Goal: Information Seeking & Learning: Learn about a topic

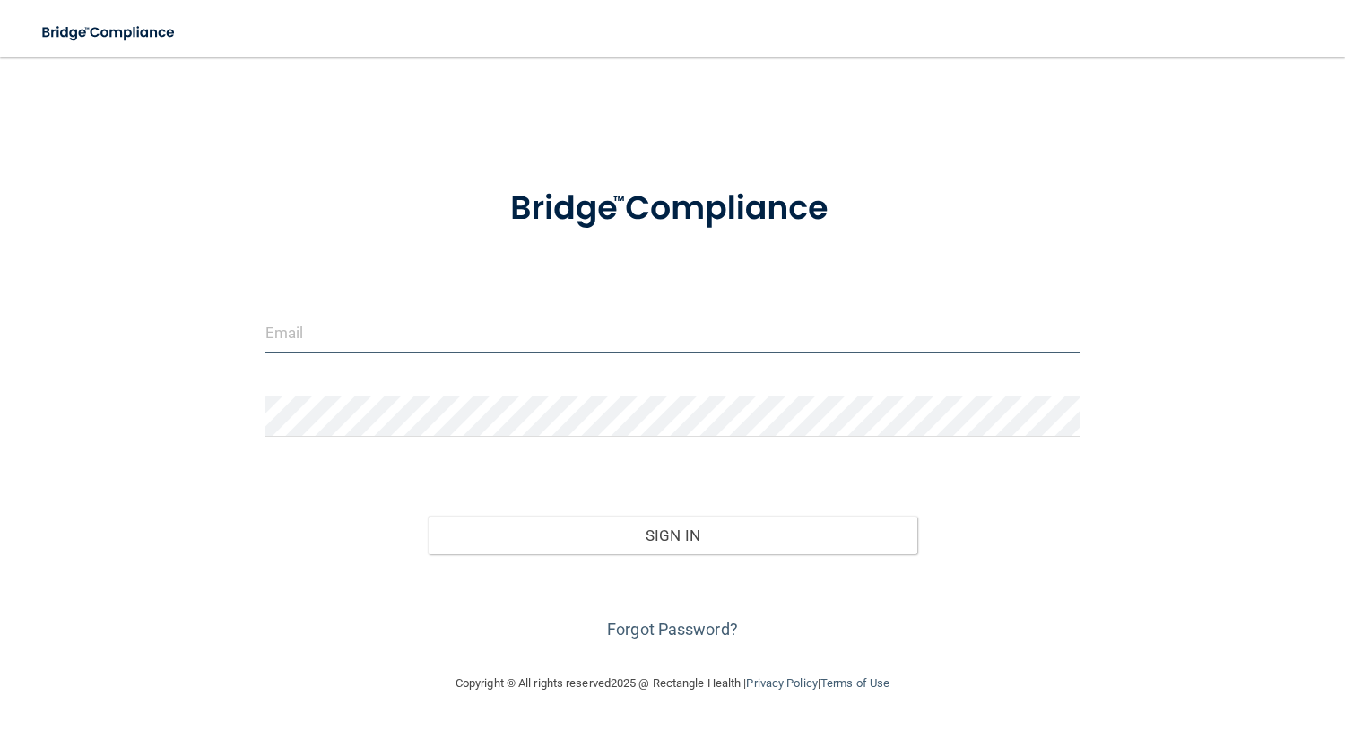
click at [487, 342] on input "email" at bounding box center [672, 333] width 815 height 40
type input "[EMAIL_ADDRESS][DOMAIN_NAME]"
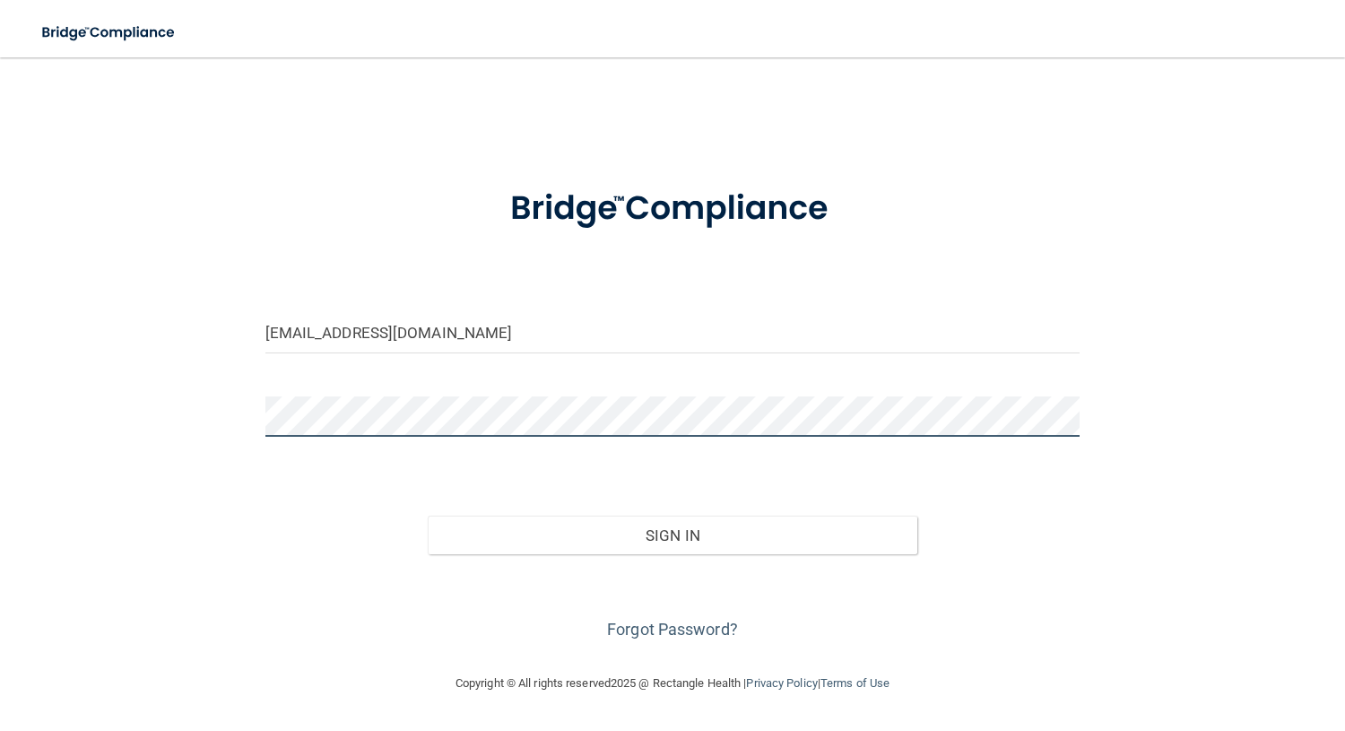
click at [428, 515] on button "Sign In" at bounding box center [672, 534] width 489 height 39
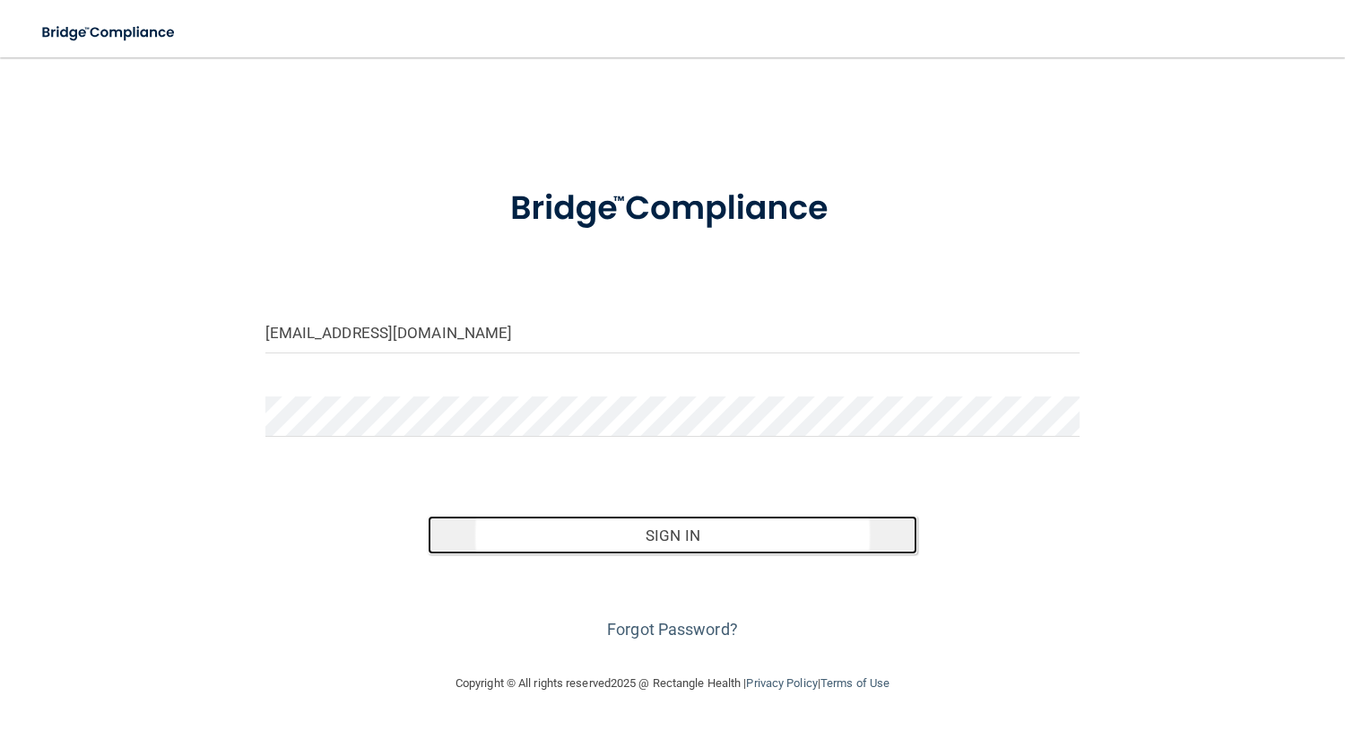
click at [684, 538] on button "Sign In" at bounding box center [672, 534] width 489 height 39
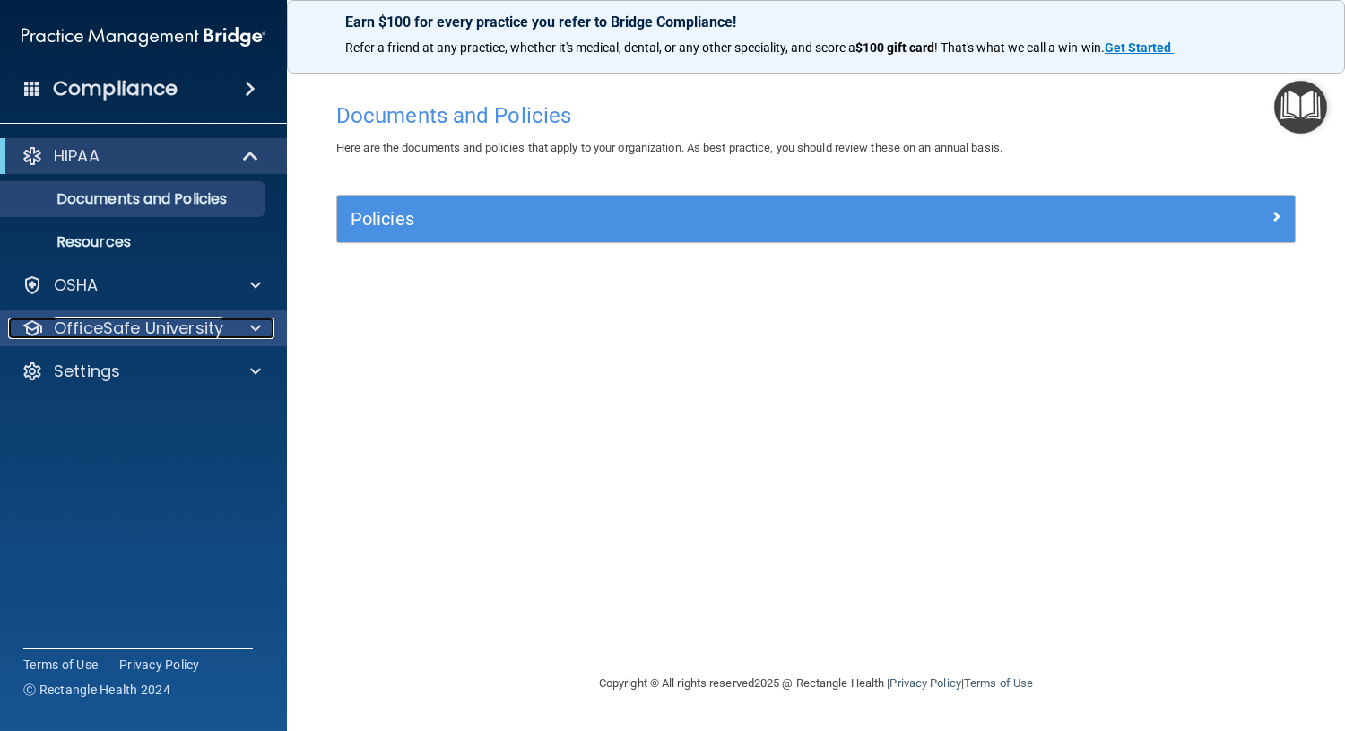
click at [209, 337] on p "OfficeSafe University" at bounding box center [138, 328] width 169 height 22
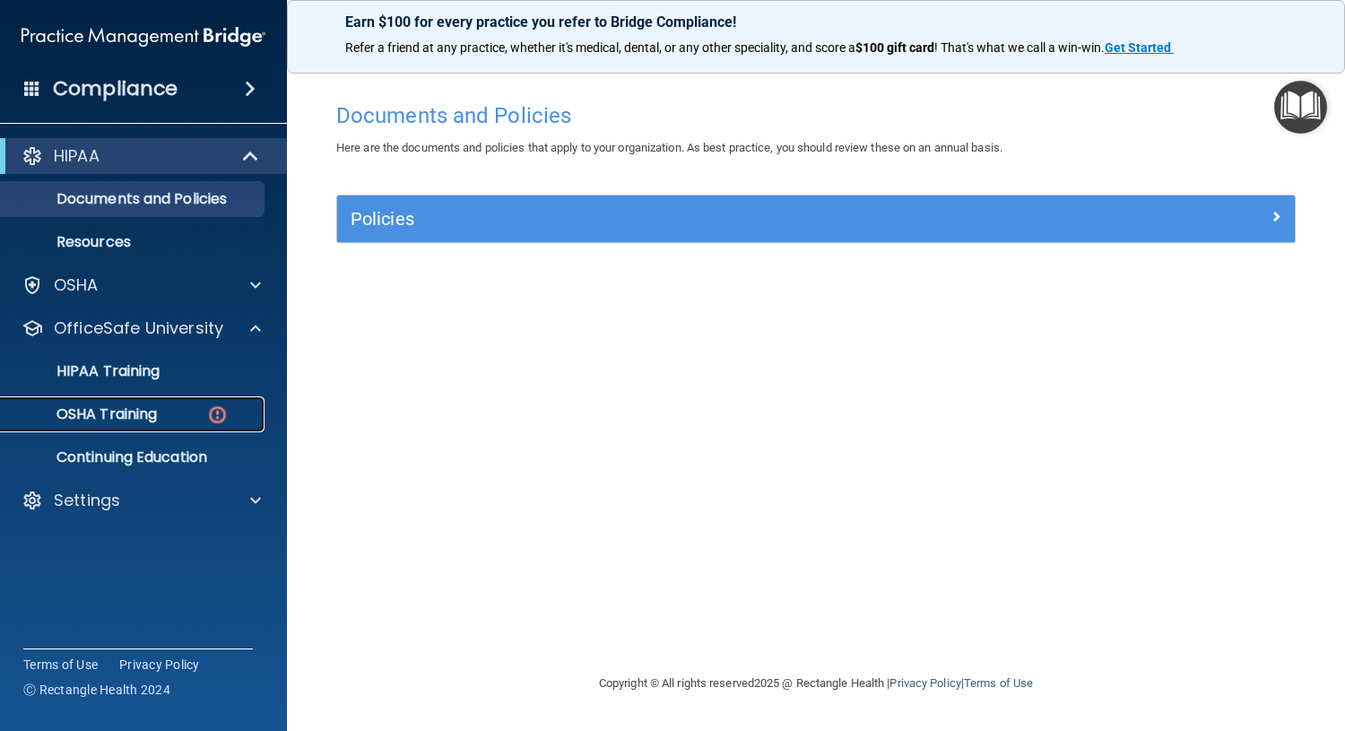
click at [154, 405] on p "OSHA Training" at bounding box center [84, 414] width 145 height 18
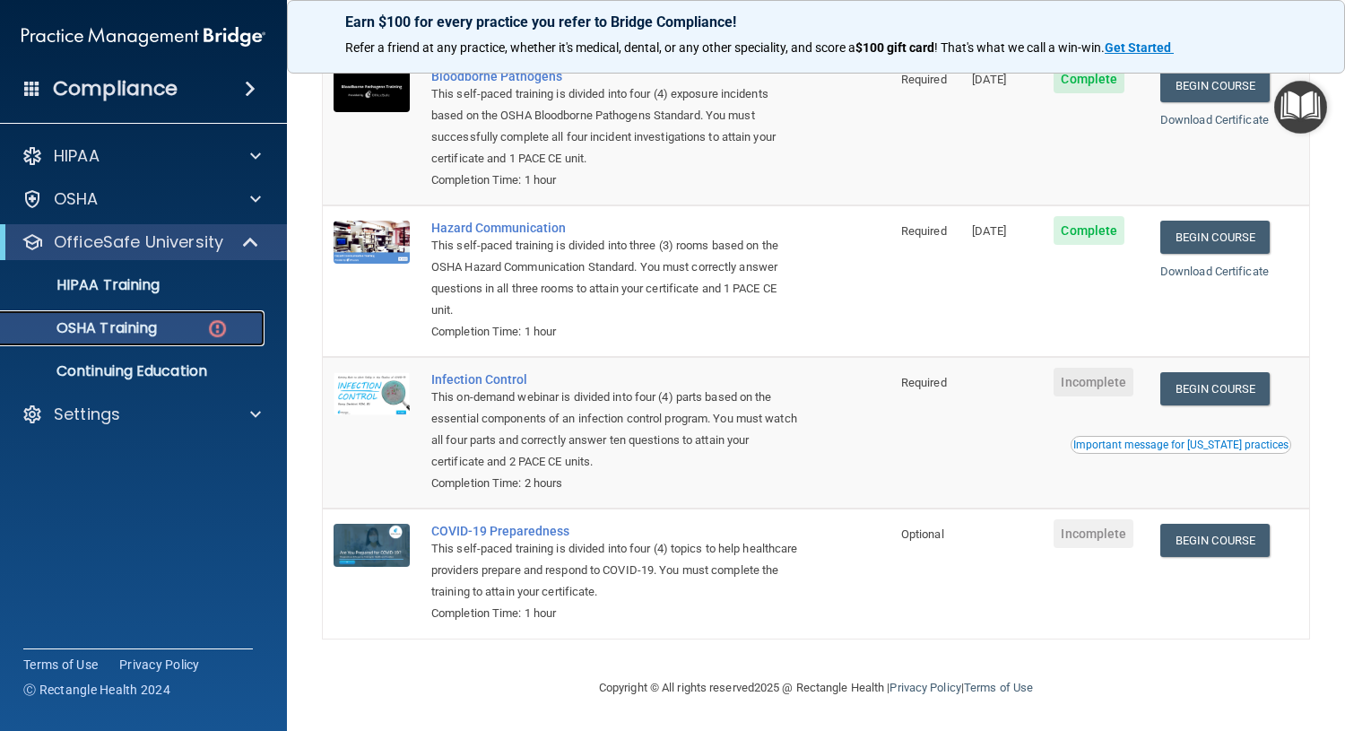
scroll to position [111, 0]
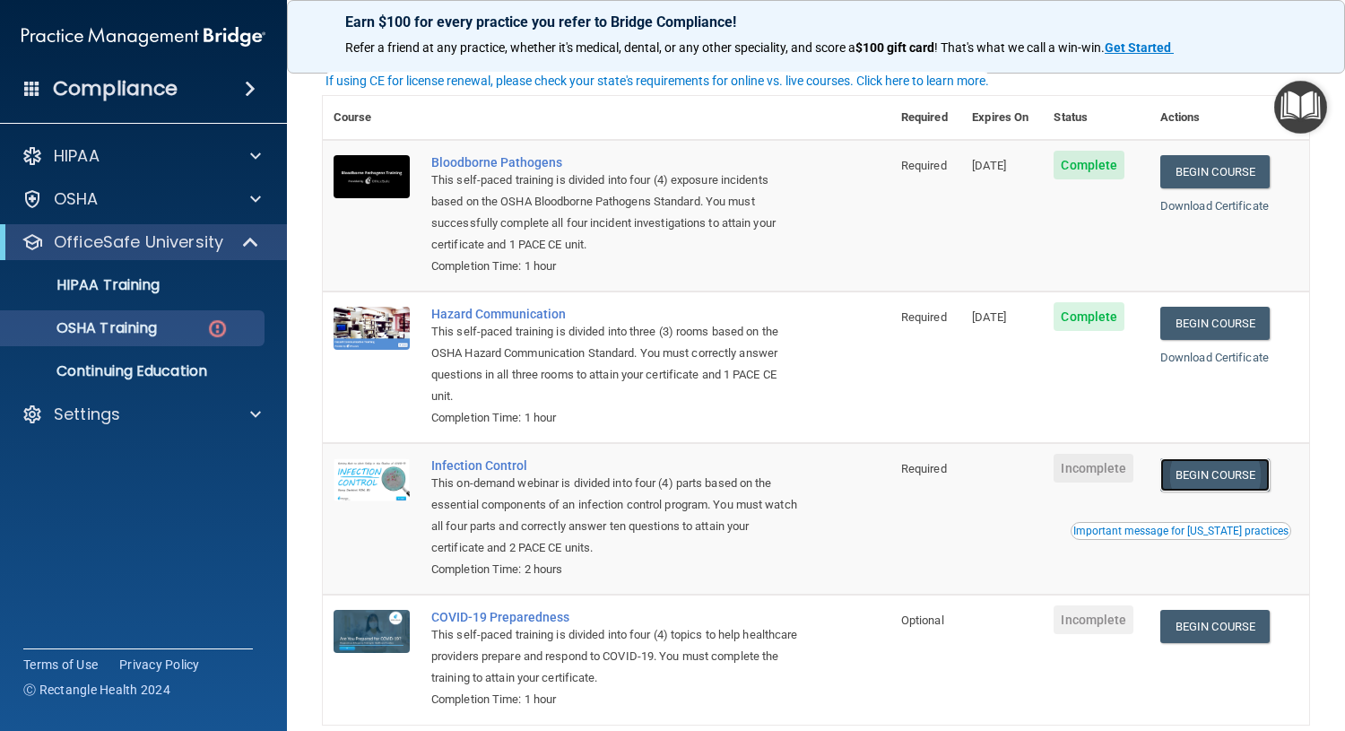
click at [1210, 472] on link "Begin Course" at bounding box center [1214, 474] width 109 height 33
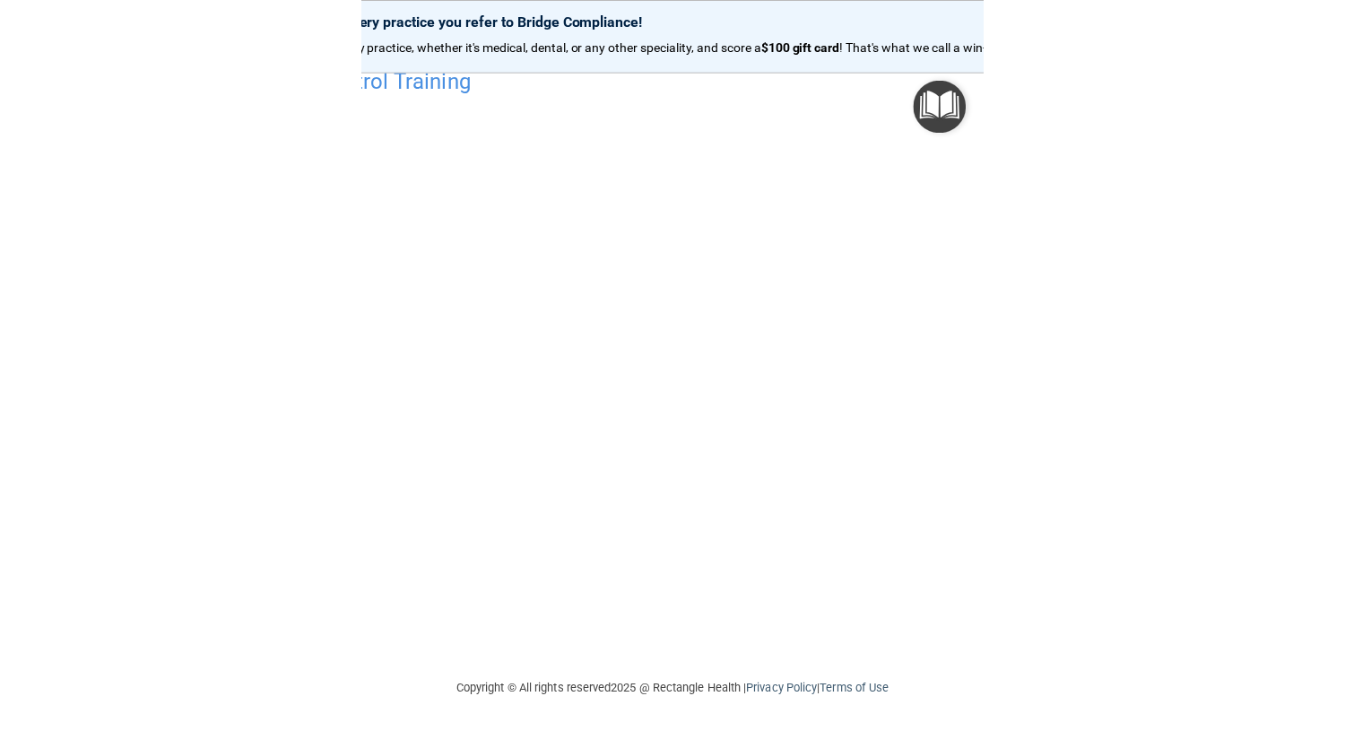
scroll to position [34, 0]
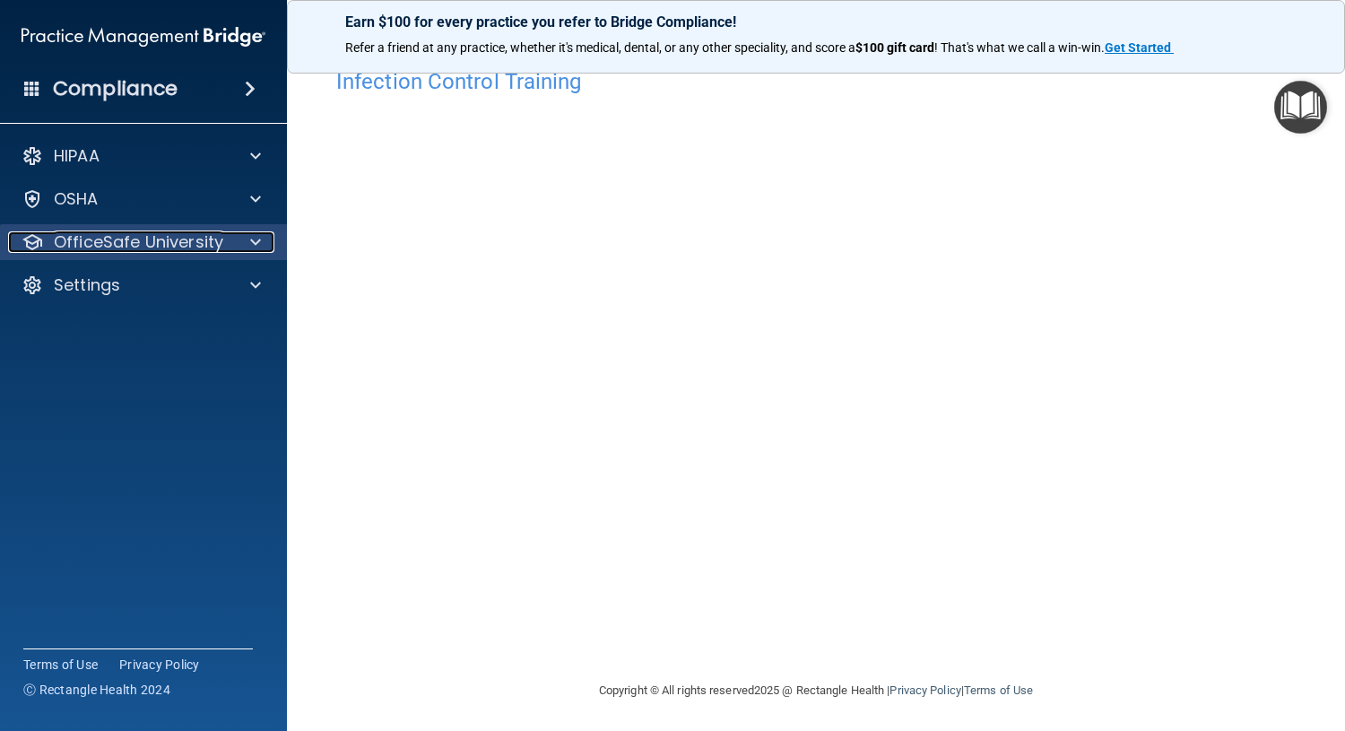
click at [261, 247] on div at bounding box center [252, 242] width 45 height 22
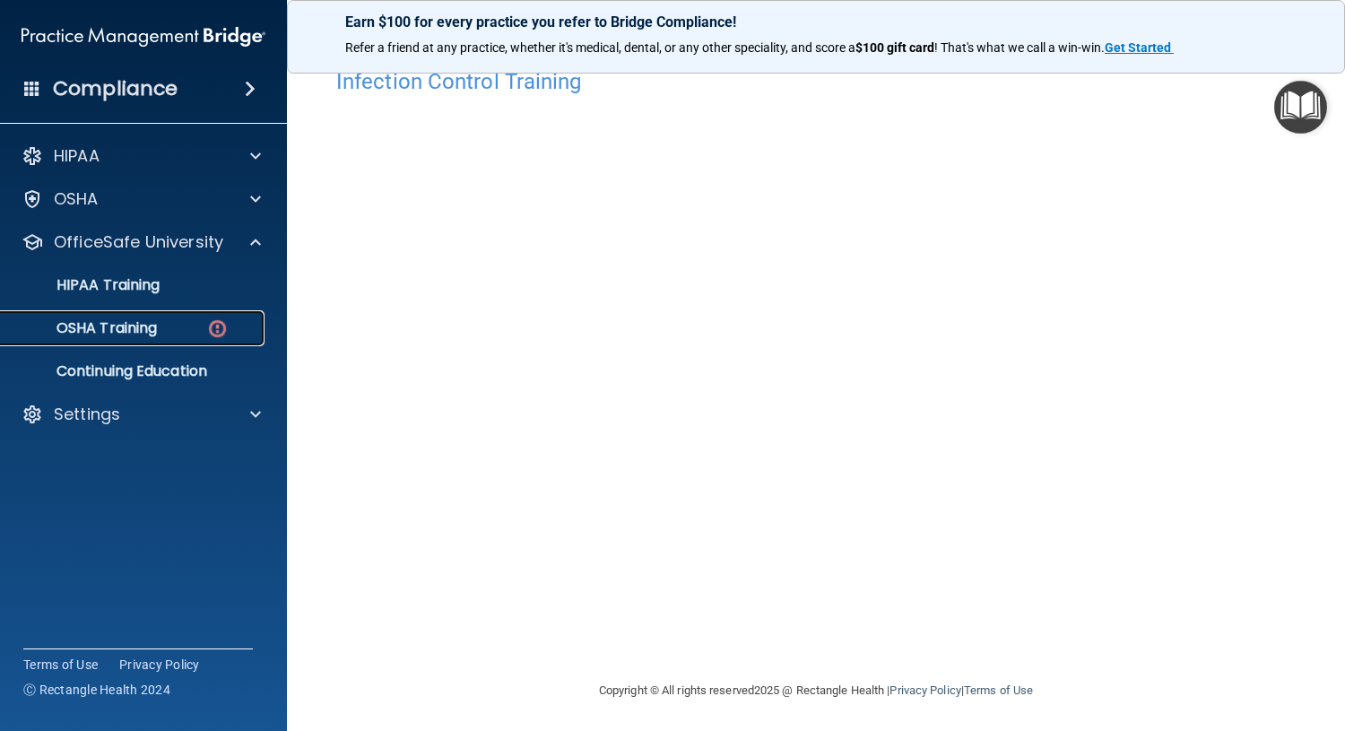
click at [126, 329] on p "OSHA Training" at bounding box center [84, 328] width 145 height 18
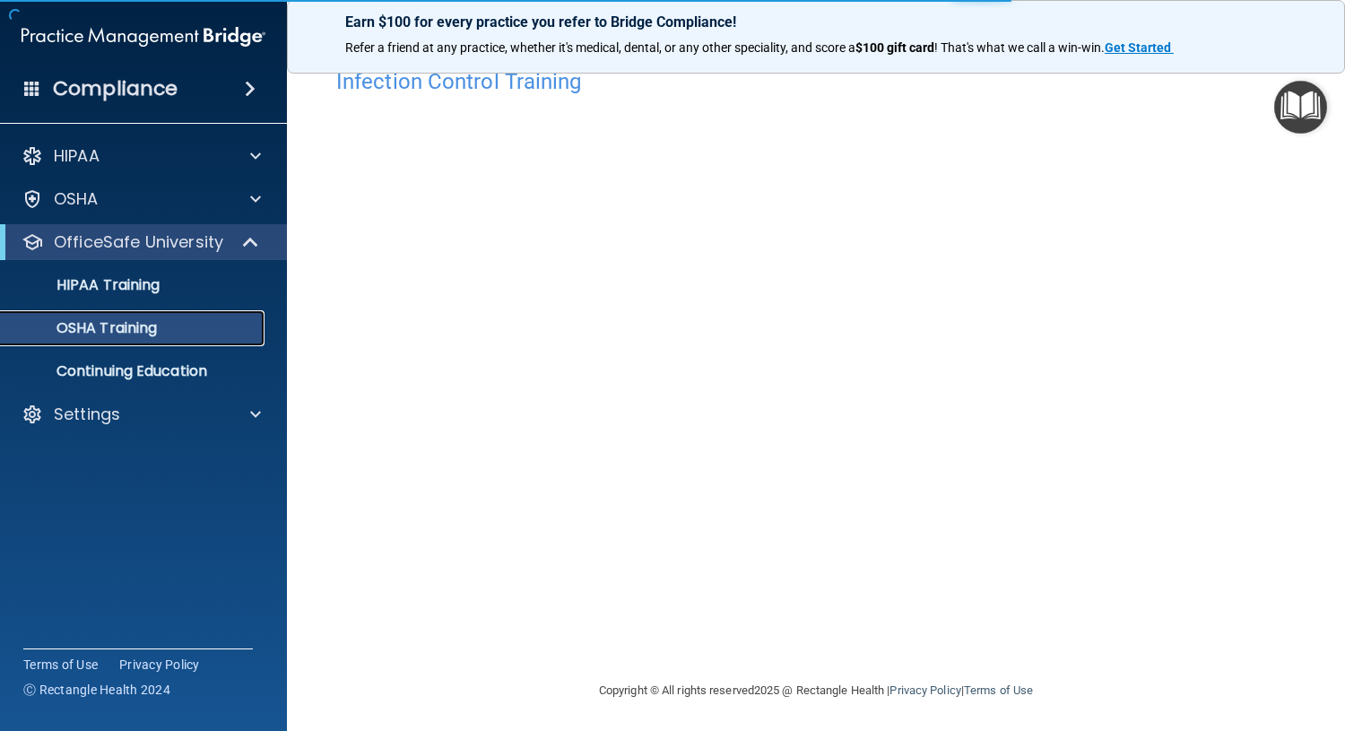
scroll to position [148, 0]
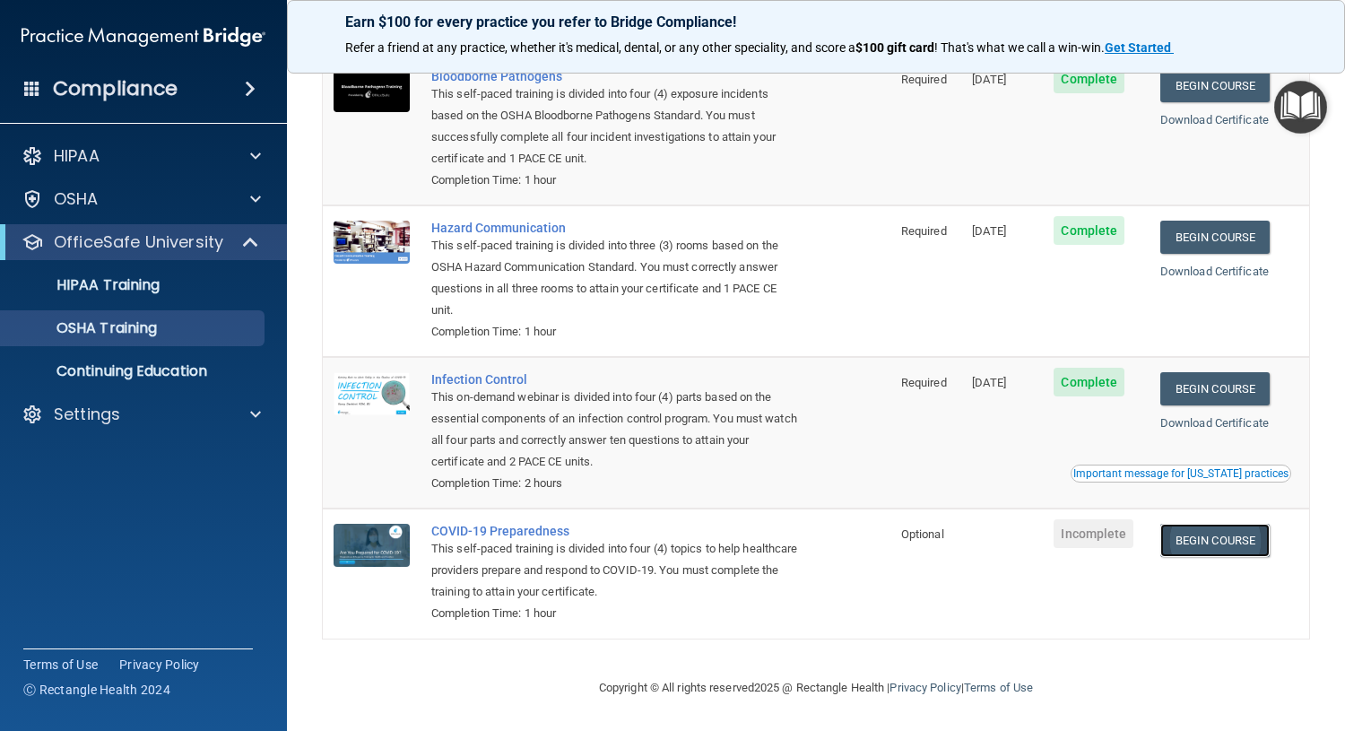
click at [1182, 540] on link "Begin Course" at bounding box center [1214, 540] width 109 height 33
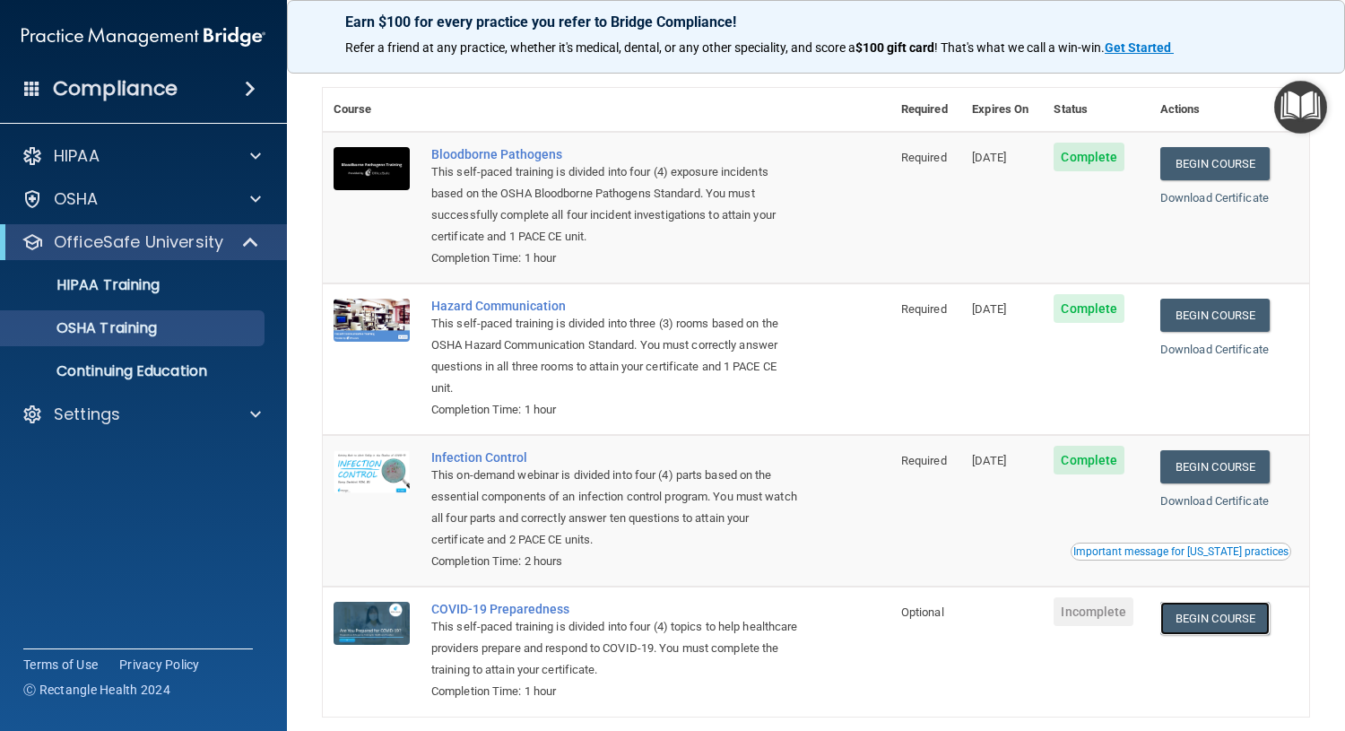
scroll to position [0, 0]
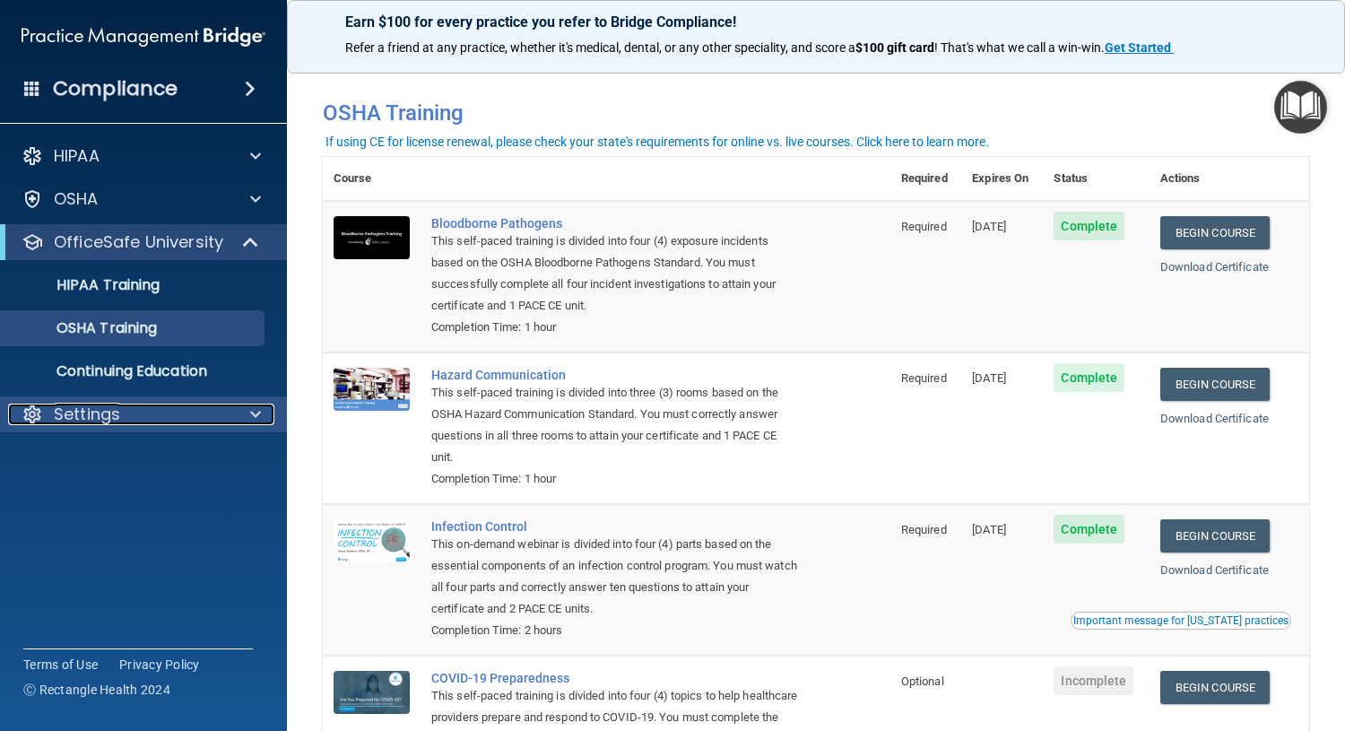
click at [241, 415] on div at bounding box center [252, 414] width 45 height 22
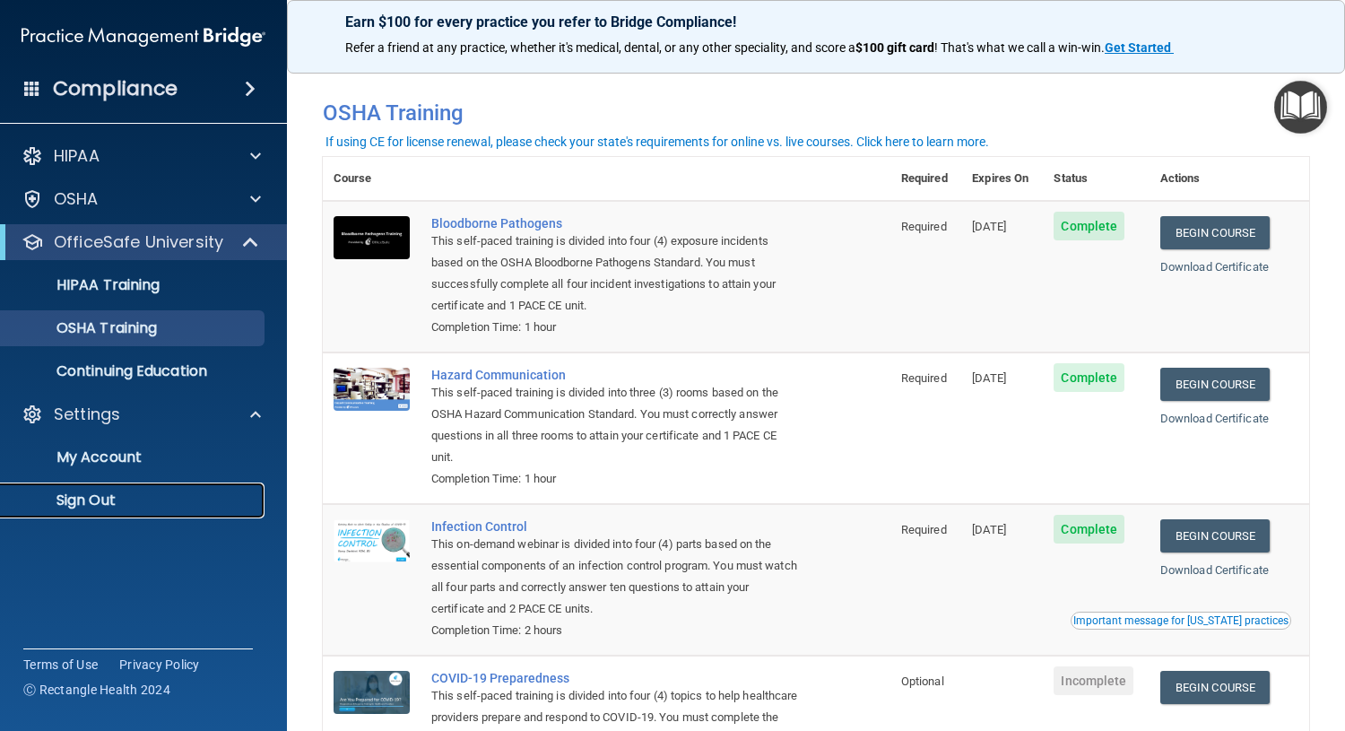
click at [121, 505] on p "Sign Out" at bounding box center [134, 500] width 245 height 18
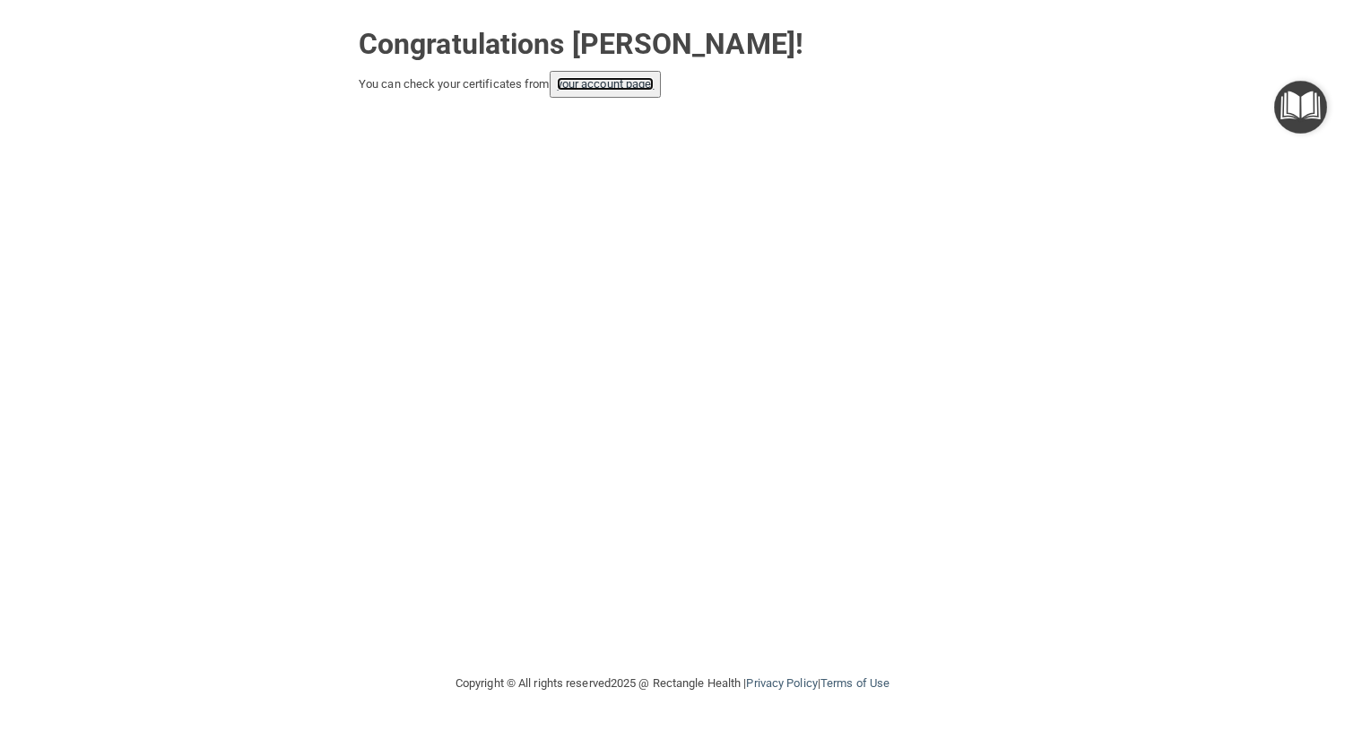
click at [592, 88] on link "your account page!" at bounding box center [606, 83] width 98 height 13
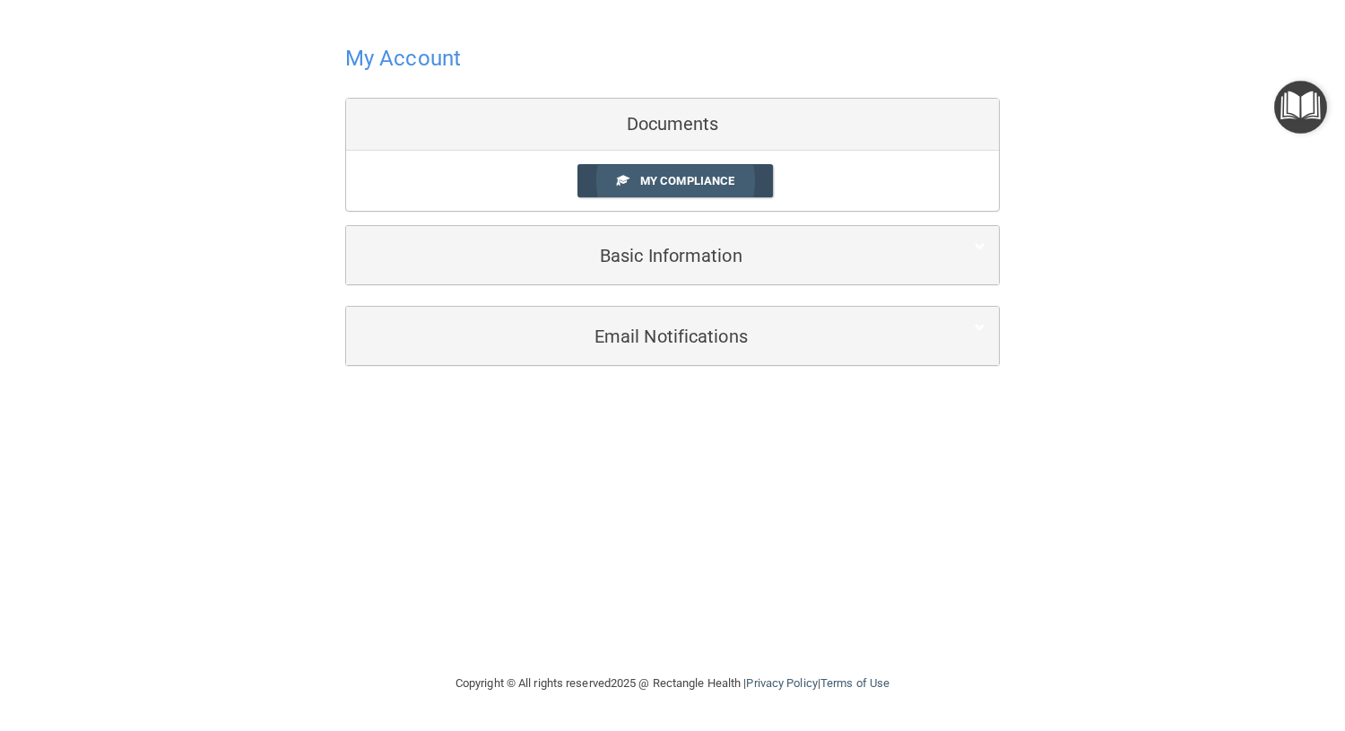
click at [676, 176] on span "My Compliance" at bounding box center [687, 180] width 94 height 13
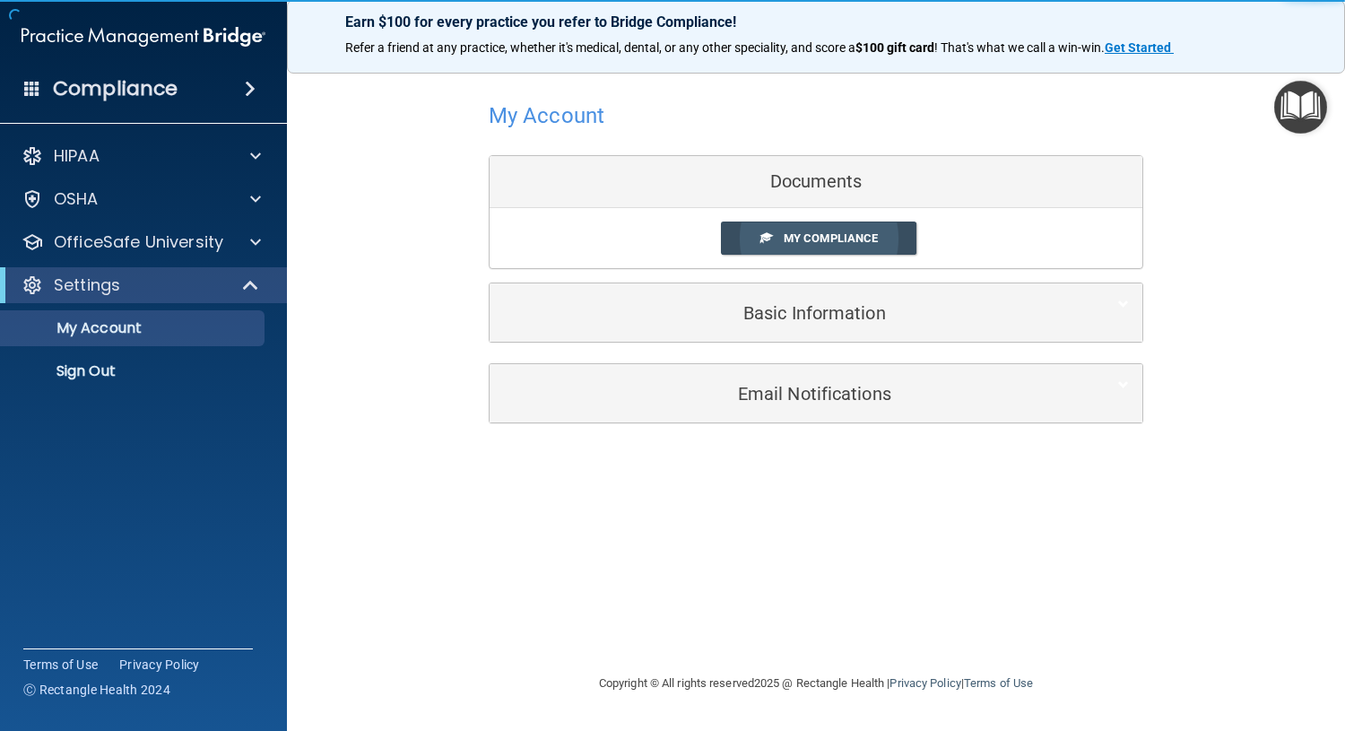
click at [832, 245] on link "My Compliance" at bounding box center [819, 237] width 196 height 33
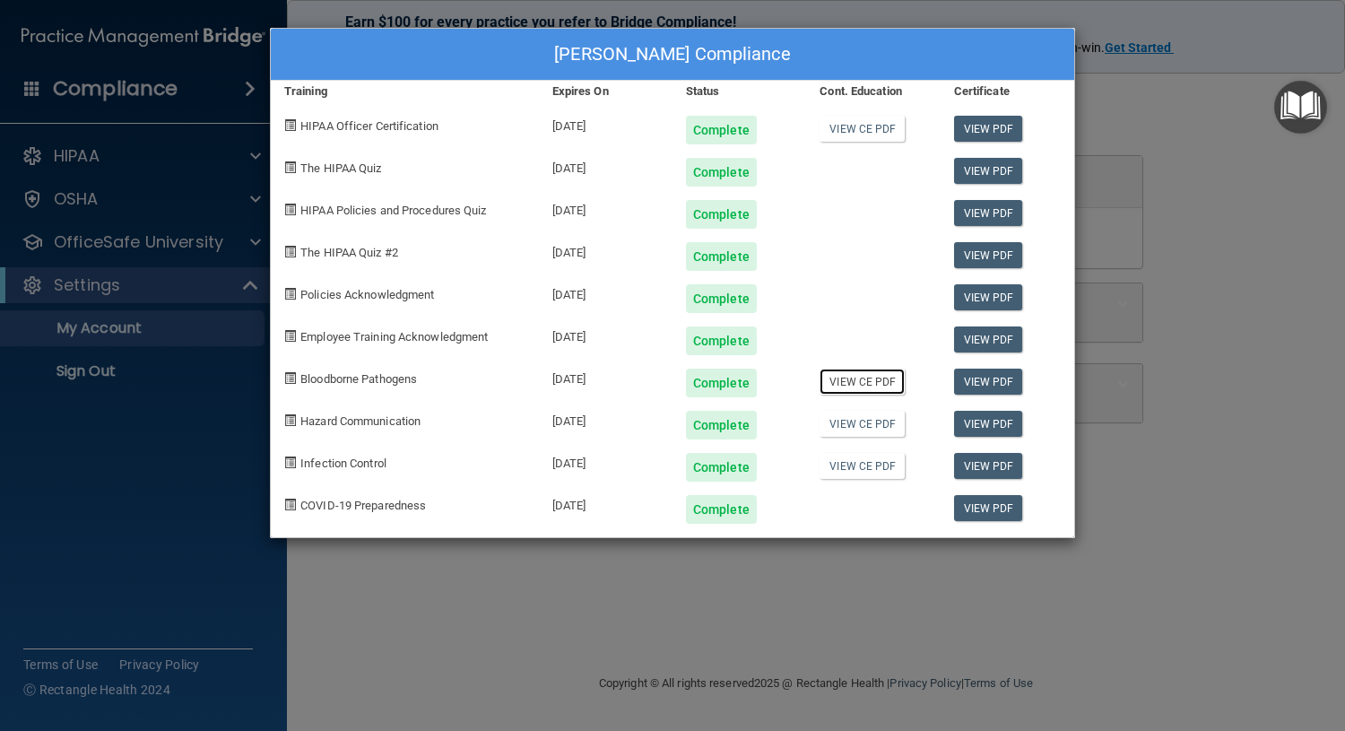
click at [861, 383] on link "View CE PDF" at bounding box center [861, 381] width 85 height 26
click at [867, 426] on link "View CE PDF" at bounding box center [861, 424] width 85 height 26
click at [861, 474] on link "View CE PDF" at bounding box center [861, 466] width 85 height 26
click at [979, 512] on link "View PDF" at bounding box center [988, 508] width 69 height 26
click at [1000, 464] on link "View PDF" at bounding box center [988, 466] width 69 height 26
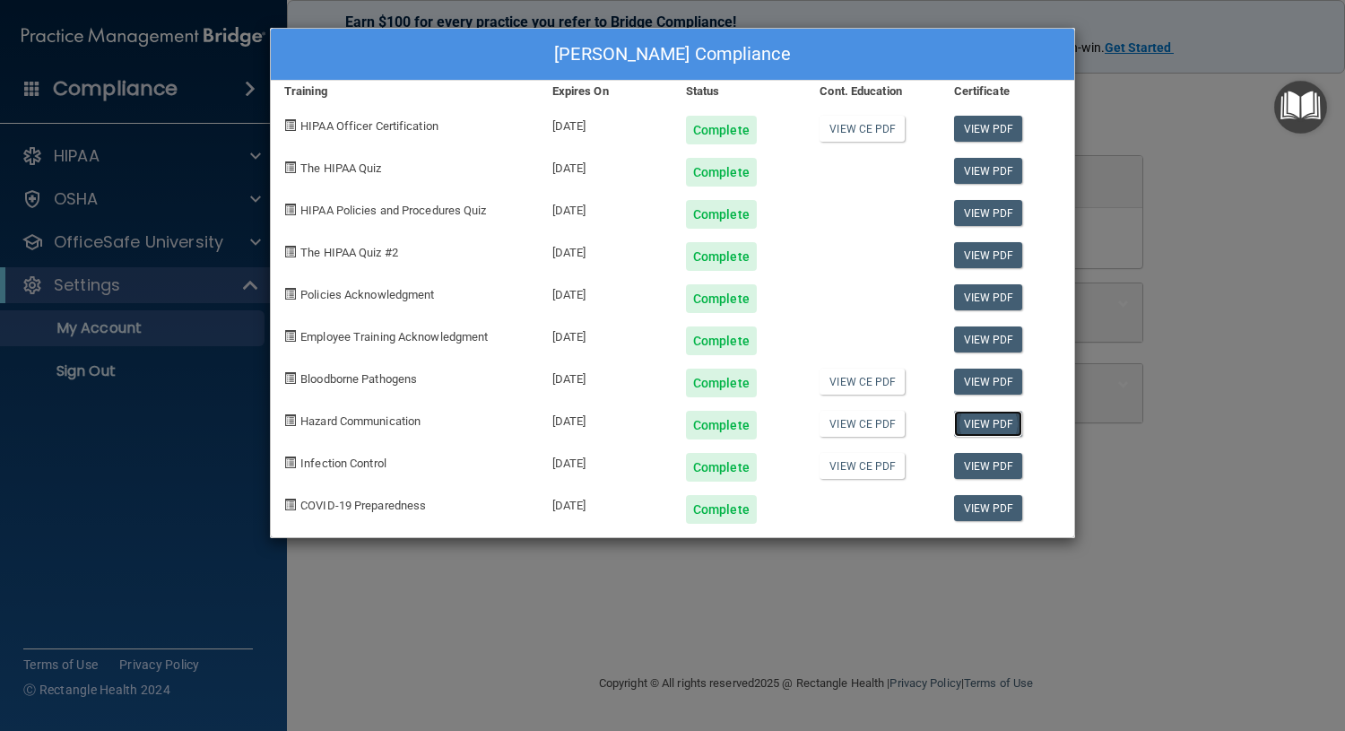
click at [999, 422] on link "View PDF" at bounding box center [988, 424] width 69 height 26
click at [982, 381] on link "View PDF" at bounding box center [988, 381] width 69 height 26
click at [979, 333] on link "View PDF" at bounding box center [988, 339] width 69 height 26
click at [980, 294] on link "View PDF" at bounding box center [988, 297] width 69 height 26
click at [979, 255] on link "View PDF" at bounding box center [988, 255] width 69 height 26
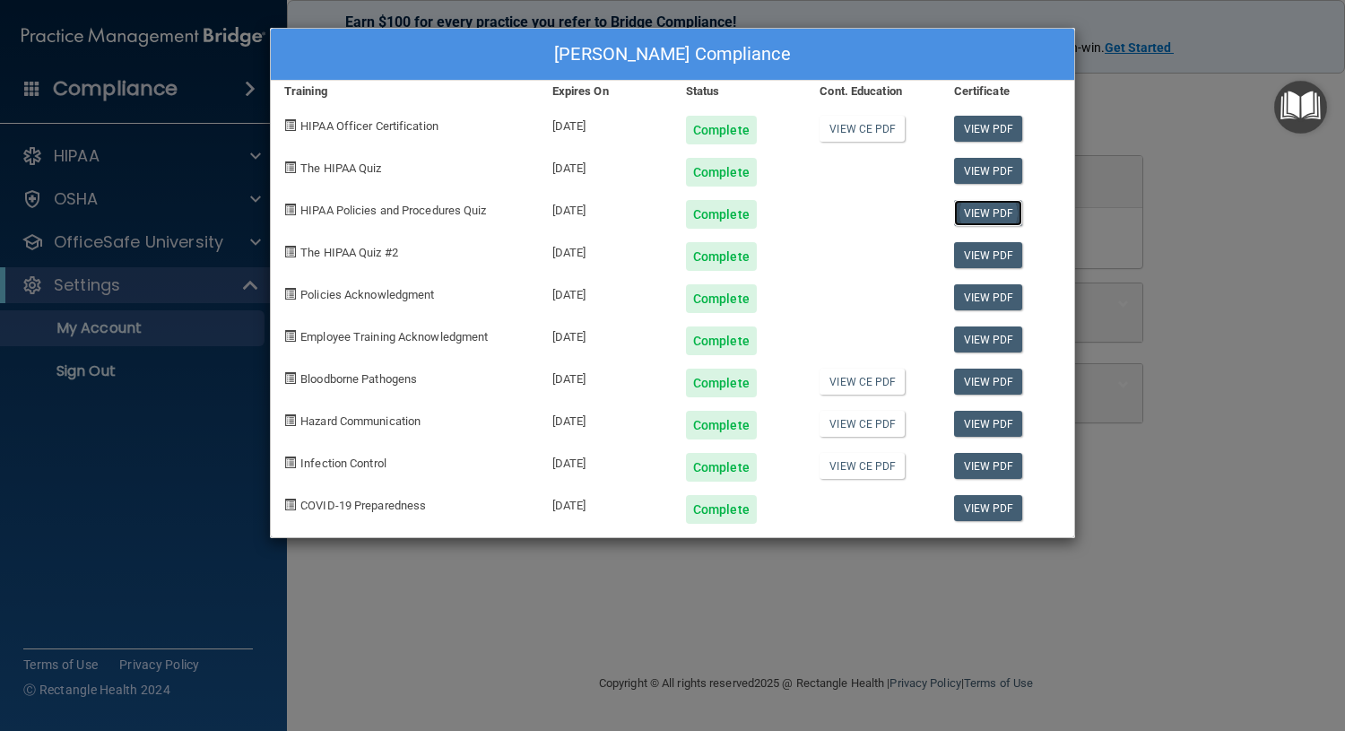
click at [970, 212] on link "View PDF" at bounding box center [988, 213] width 69 height 26
click at [1016, 175] on link "View PDF" at bounding box center [988, 171] width 69 height 26
click at [985, 131] on link "View PDF" at bounding box center [988, 129] width 69 height 26
click at [861, 131] on link "View CE PDF" at bounding box center [861, 129] width 85 height 26
